Goal: Navigation & Orientation: Find specific page/section

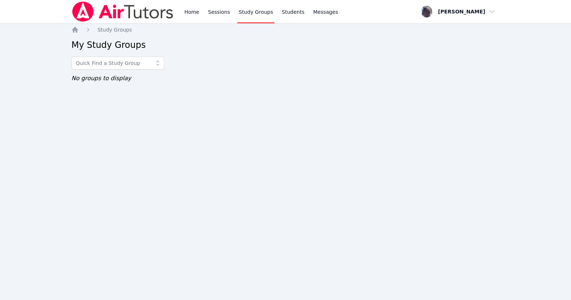
drag, startPoint x: 0, startPoint y: 0, endPoint x: 277, endPoint y: 14, distance: 276.9
click at [274, 14] on link "Study Groups" at bounding box center [255, 11] width 37 height 23
click at [274, 13] on link "Study Groups" at bounding box center [255, 11] width 37 height 23
click at [232, 14] on link "Sessions" at bounding box center [219, 11] width 25 height 23
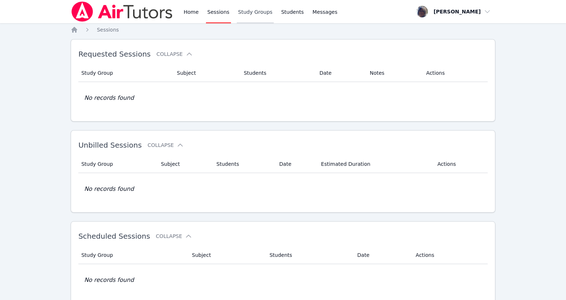
click at [263, 12] on link "Study Groups" at bounding box center [255, 11] width 37 height 23
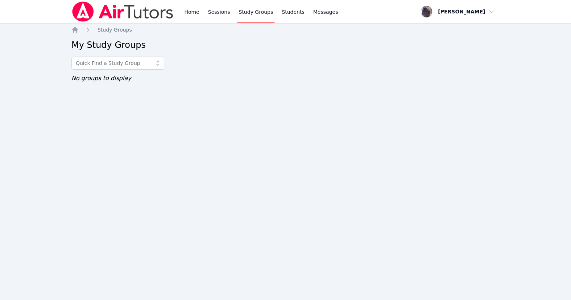
click at [163, 70] on span at bounding box center [157, 63] width 13 height 13
click at [199, 58] on div "Home Study Groups My Study Groups No groups to display" at bounding box center [285, 61] width 428 height 71
click at [266, 79] on div "Home Study Groups My Study Groups No groups to display" at bounding box center [285, 61] width 428 height 71
